Goal: Find specific page/section: Find specific page/section

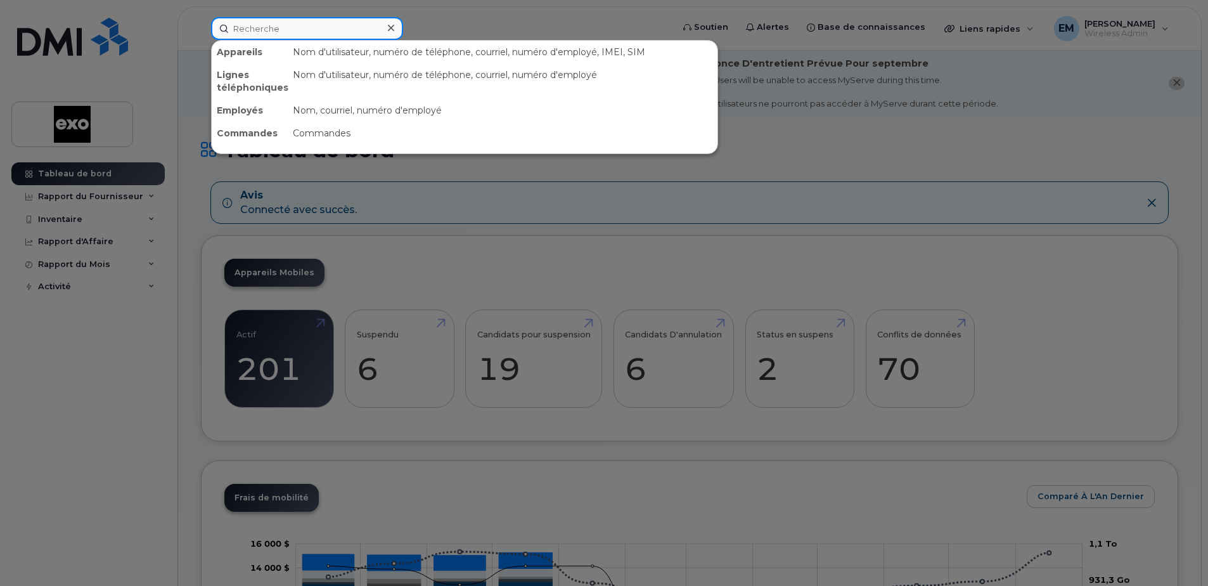
paste input "514-594-2576"
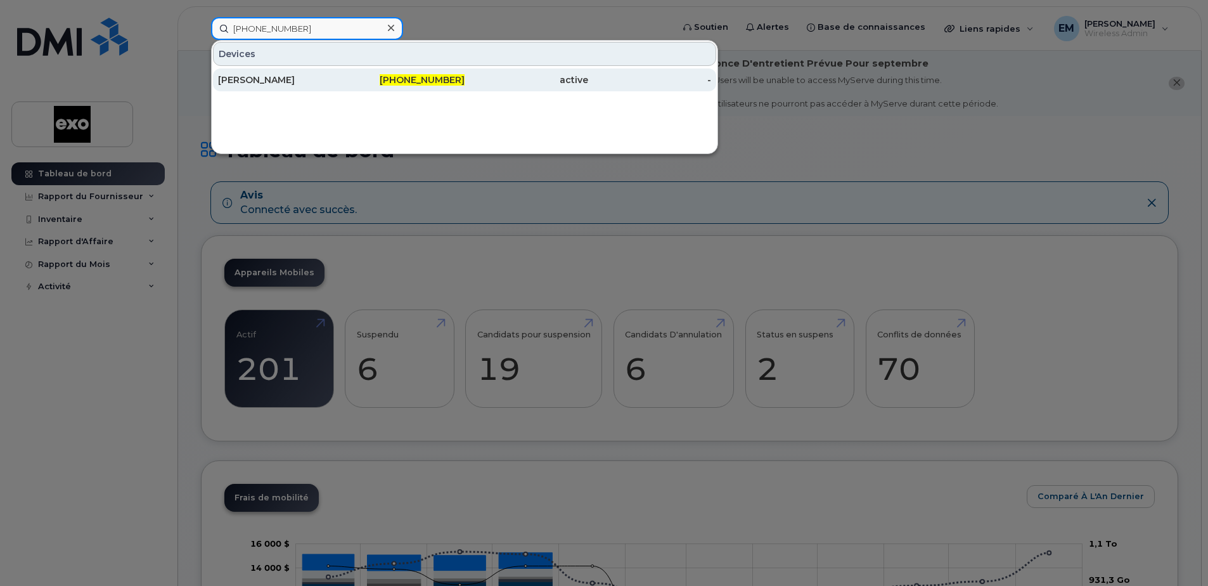
type input "514-594-2576"
click at [310, 78] on div "[PERSON_NAME]" at bounding box center [280, 80] width 124 height 13
